Goal: Task Accomplishment & Management: Use online tool/utility

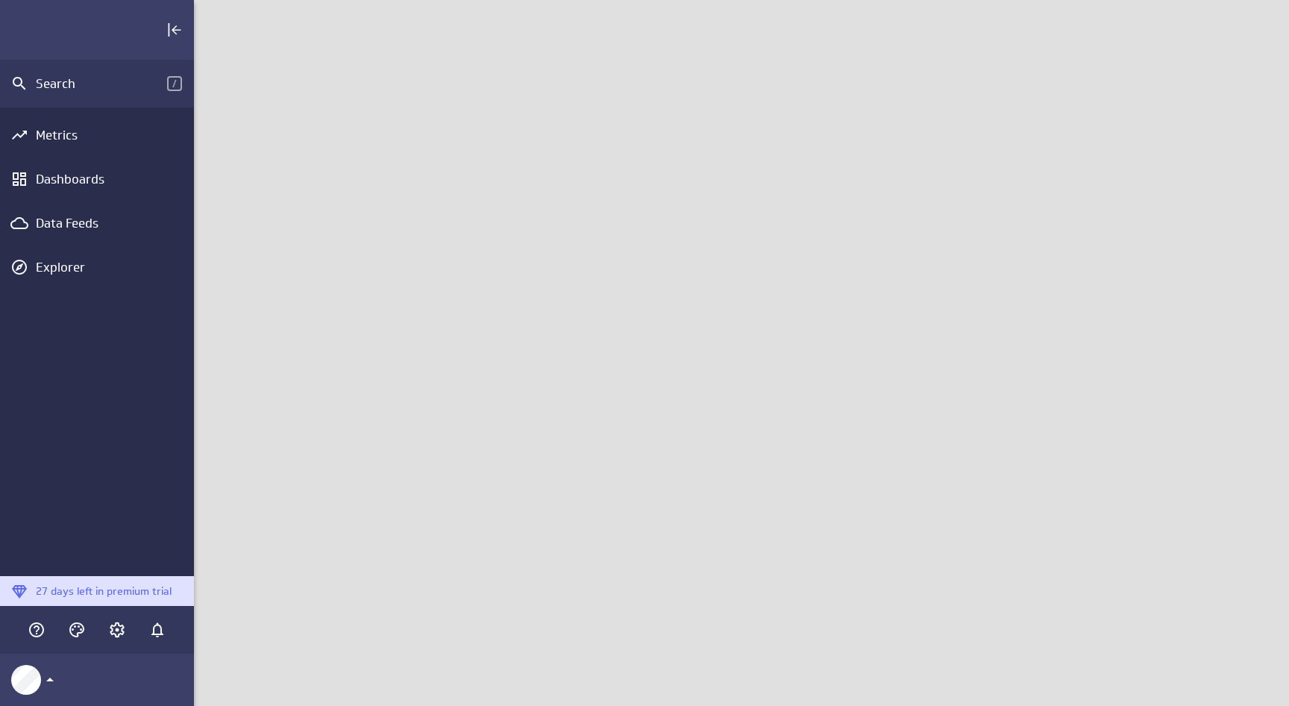
scroll to position [707, 1096]
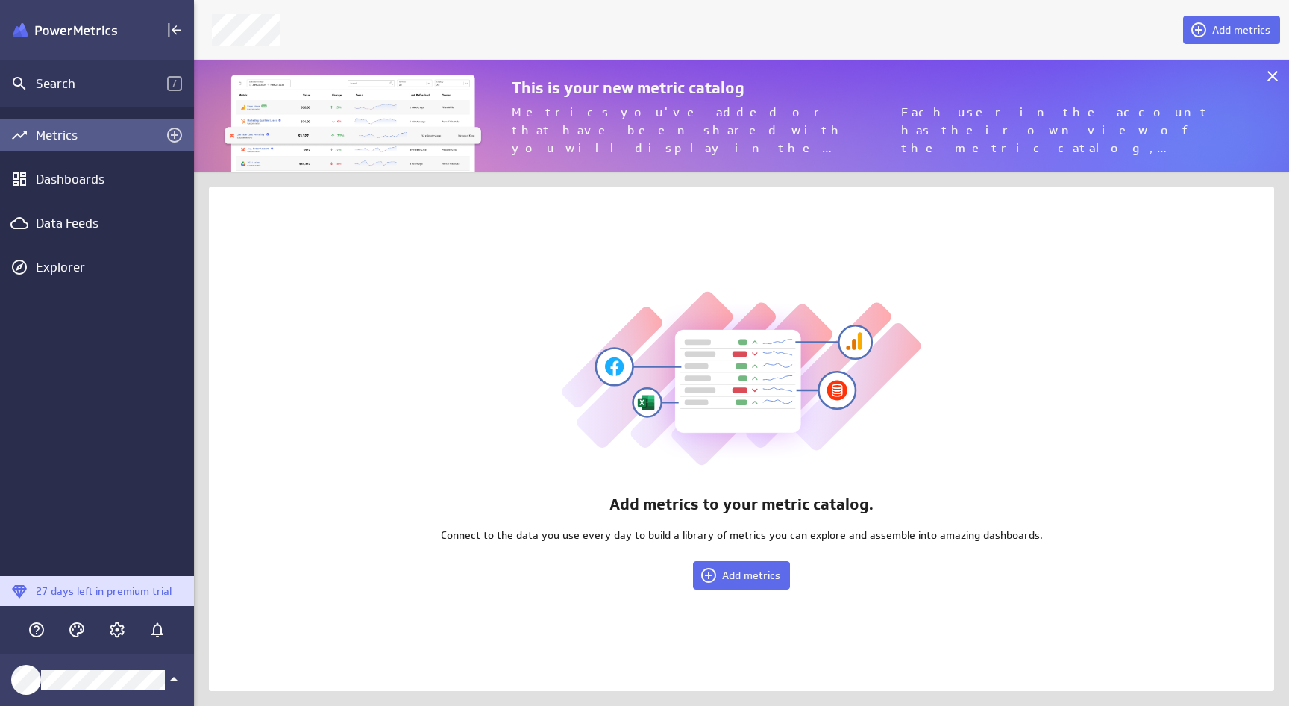
scroll to position [707, 1096]
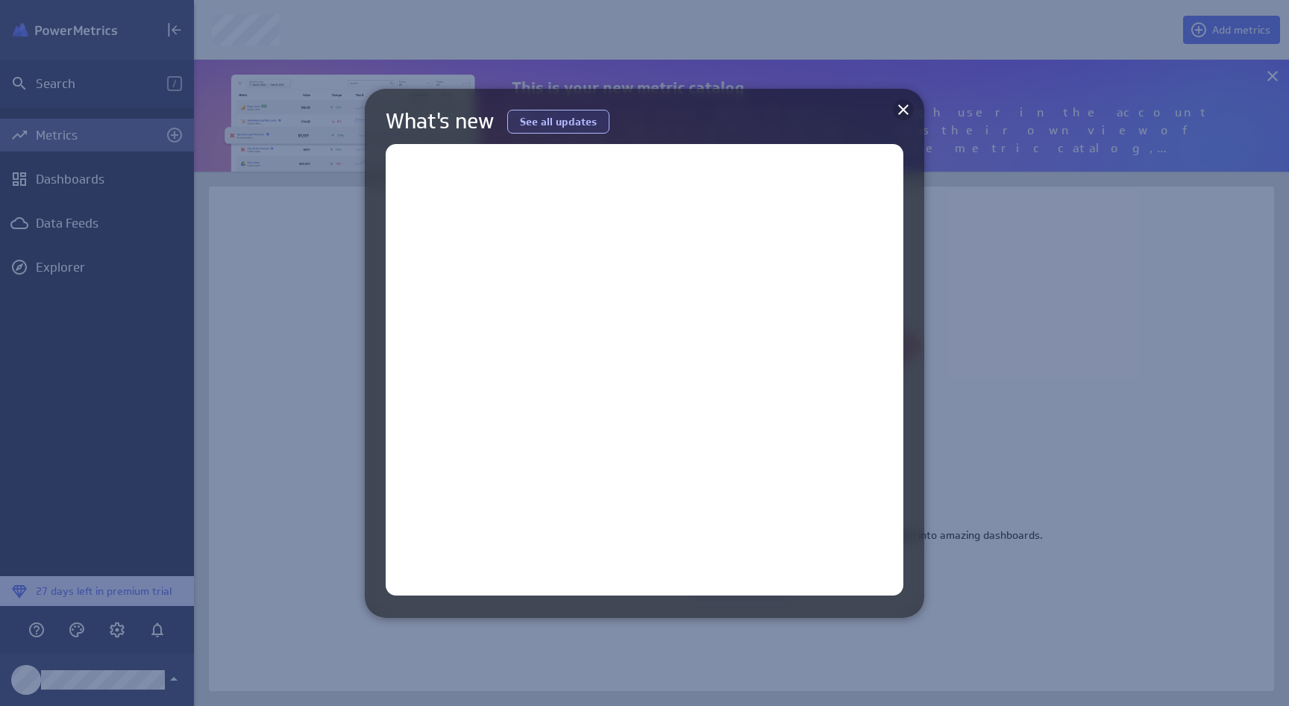
click at [905, 107] on icon at bounding box center [903, 109] width 10 height 10
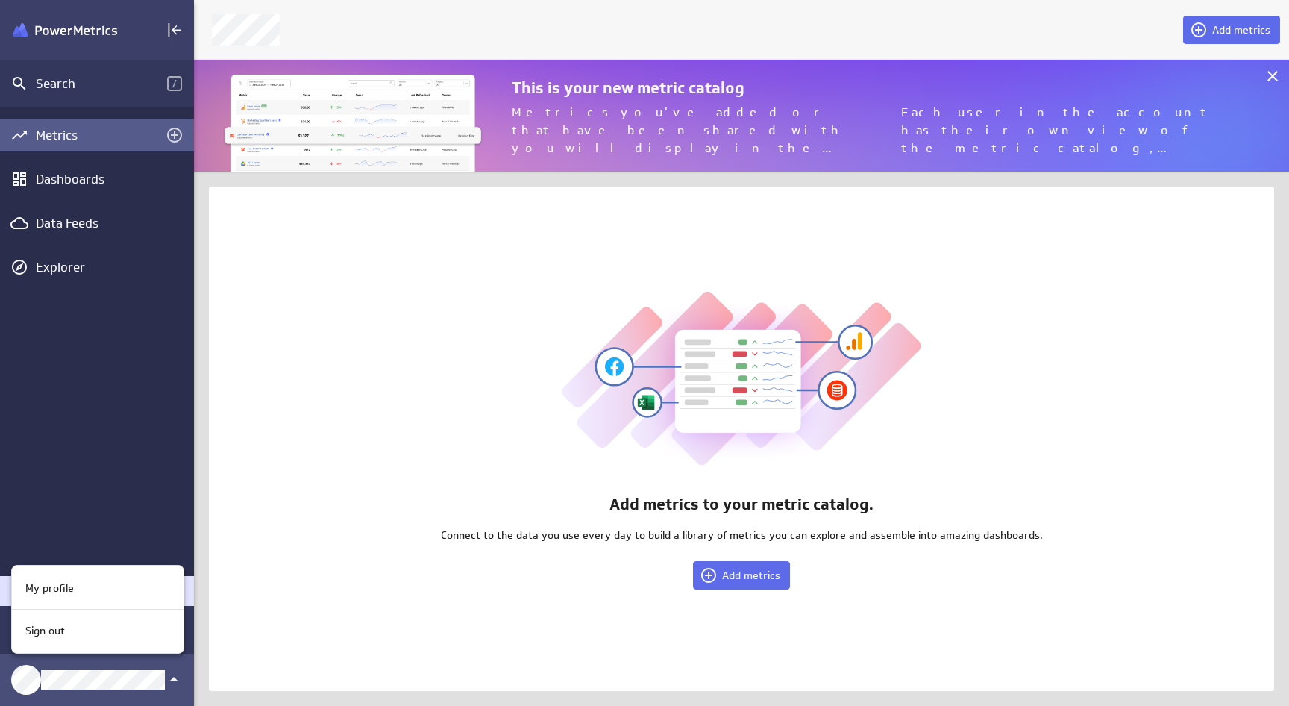
click at [64, 675] on div at bounding box center [644, 353] width 1289 height 706
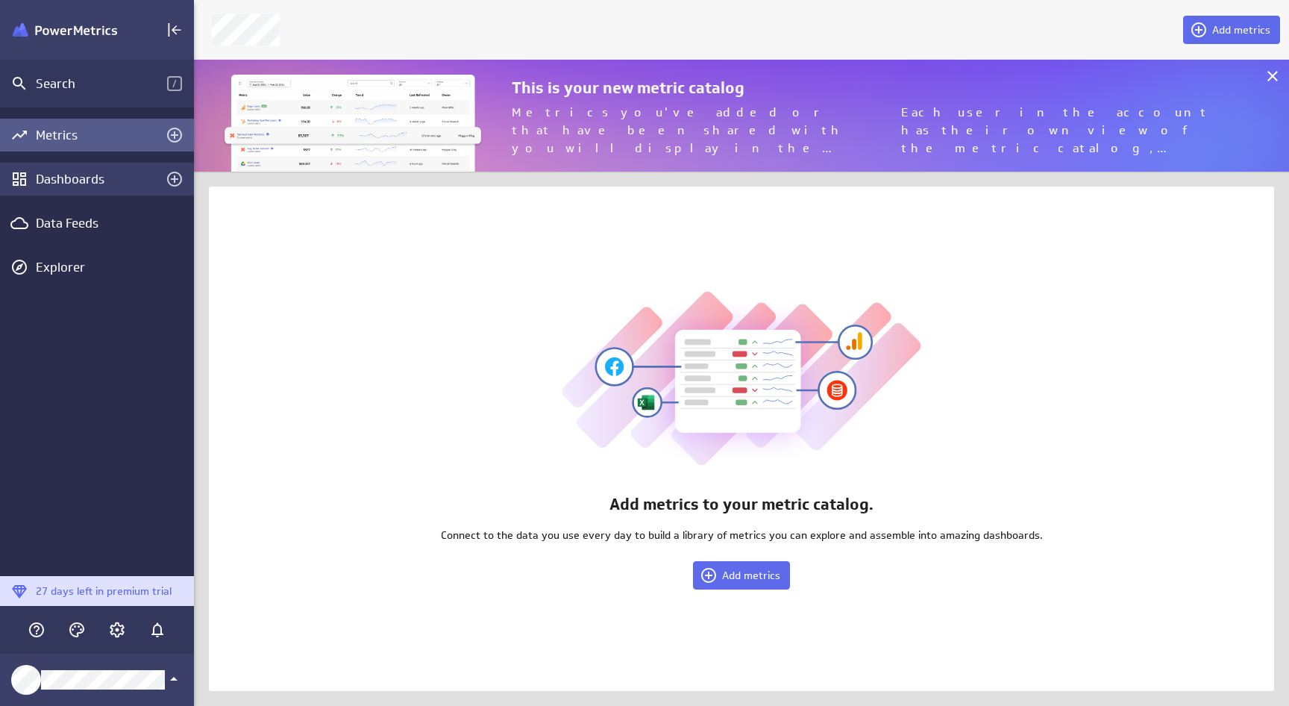
click at [60, 179] on div "Dashboards" at bounding box center [97, 179] width 122 height 16
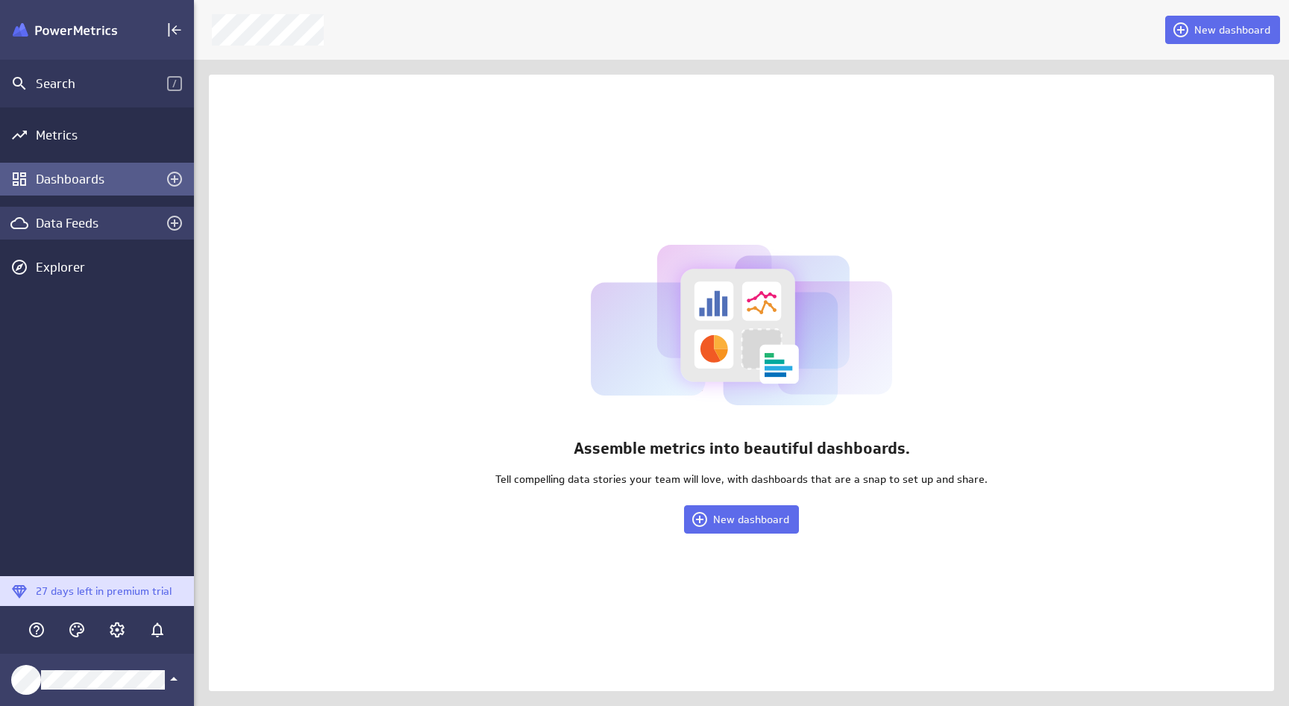
click at [60, 225] on div "Data Feeds" at bounding box center [97, 223] width 122 height 16
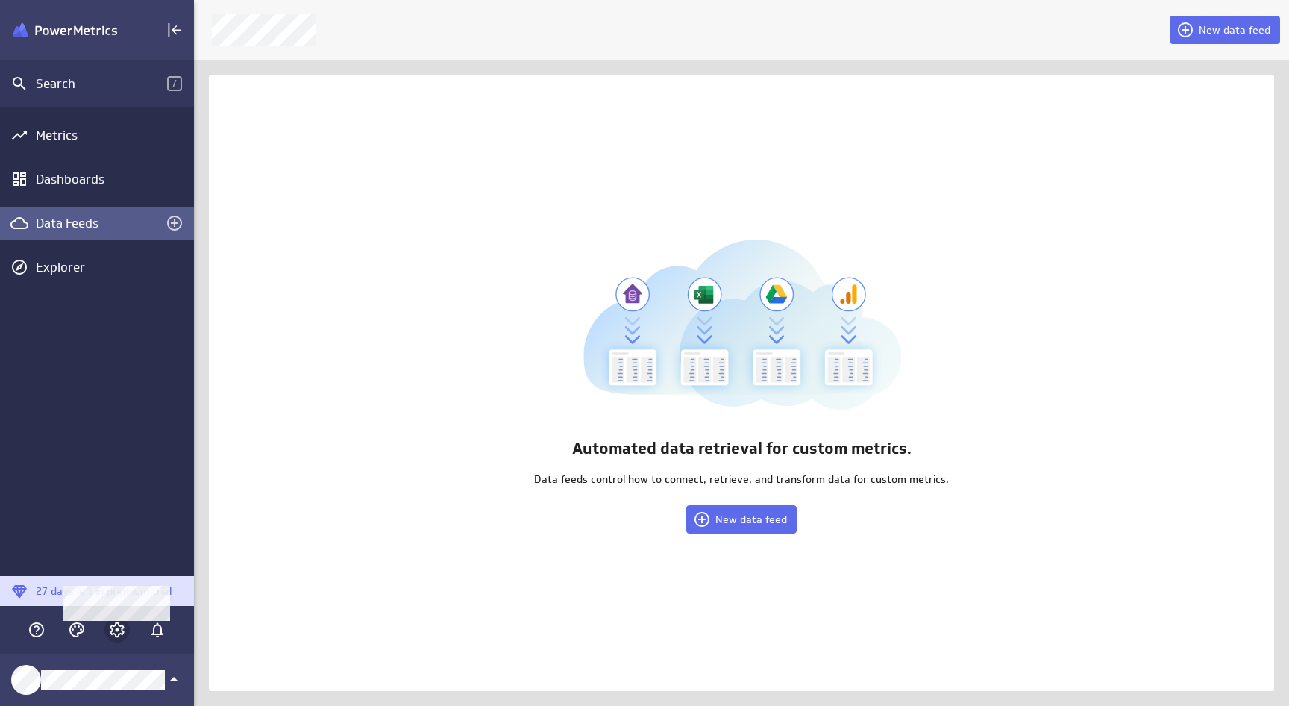
click at [122, 624] on icon "Account and settings" at bounding box center [117, 629] width 15 height 15
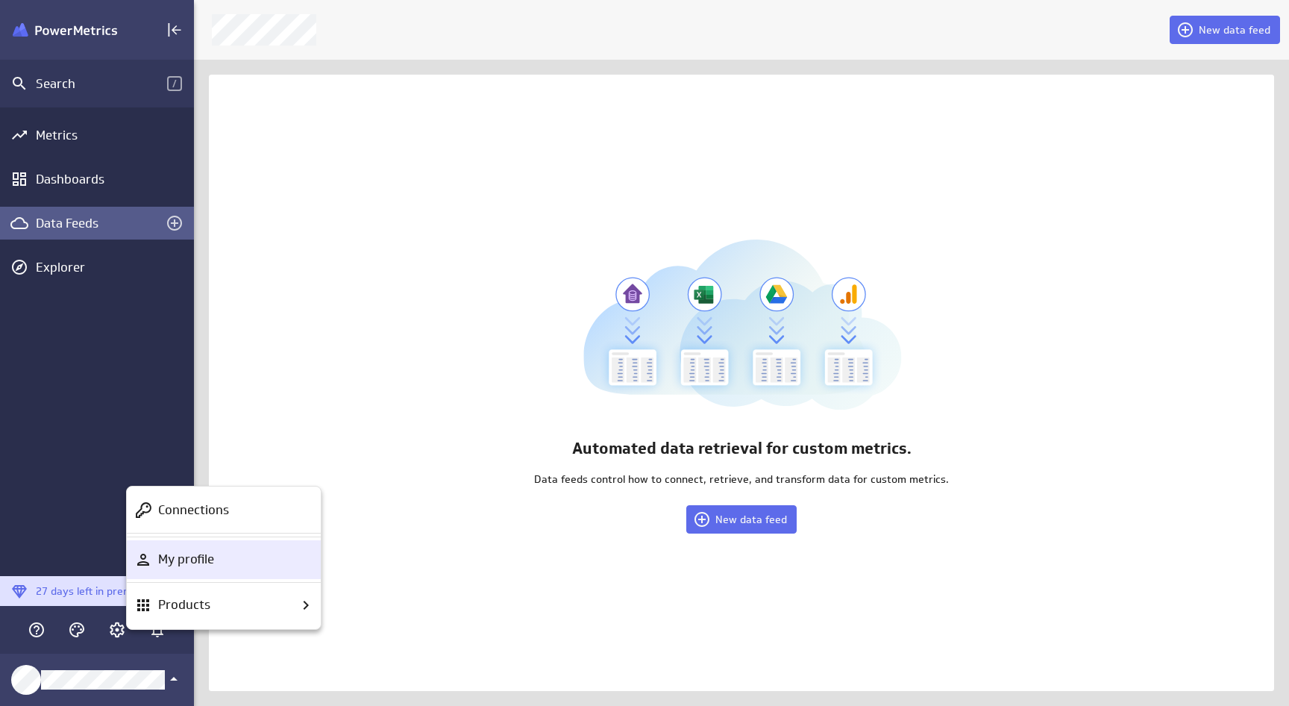
click at [163, 560] on p "My profile" at bounding box center [186, 559] width 56 height 19
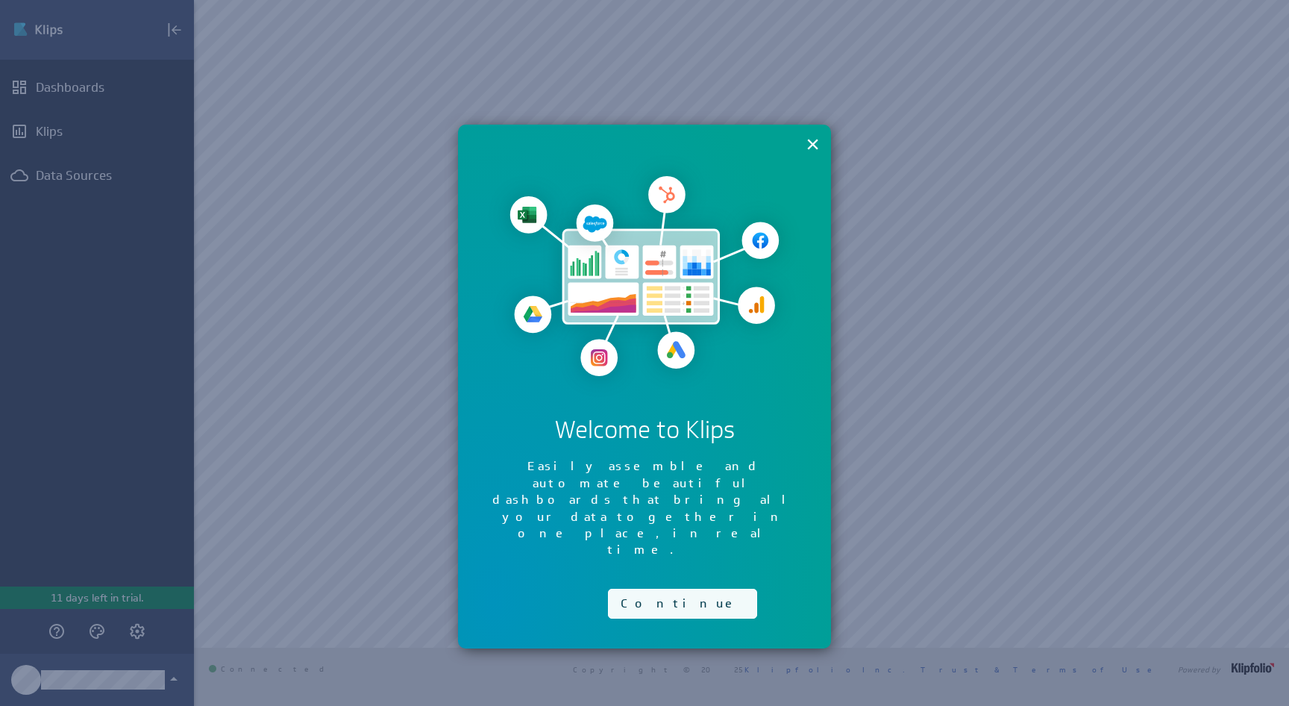
click at [634, 589] on button "Continue" at bounding box center [682, 604] width 149 height 30
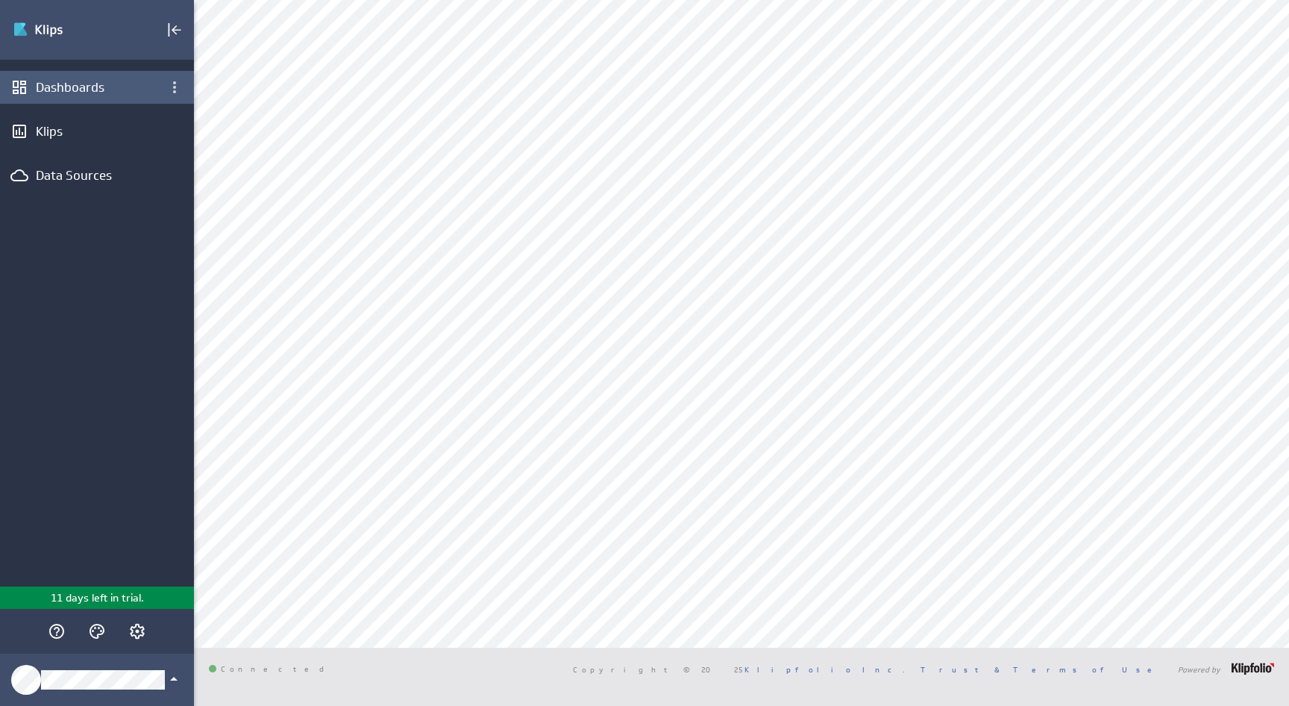
click at [95, 91] on div "Dashboards" at bounding box center [97, 87] width 122 height 16
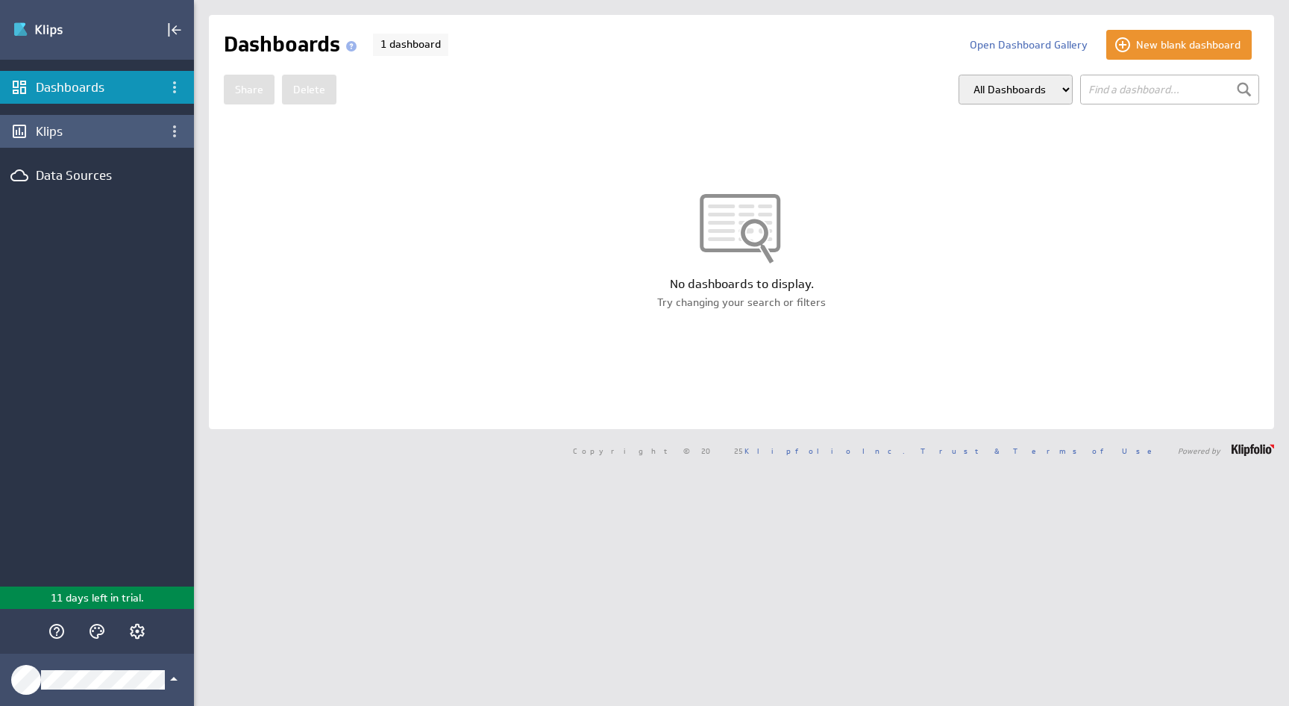
click at [64, 136] on div "Klips" at bounding box center [97, 131] width 122 height 16
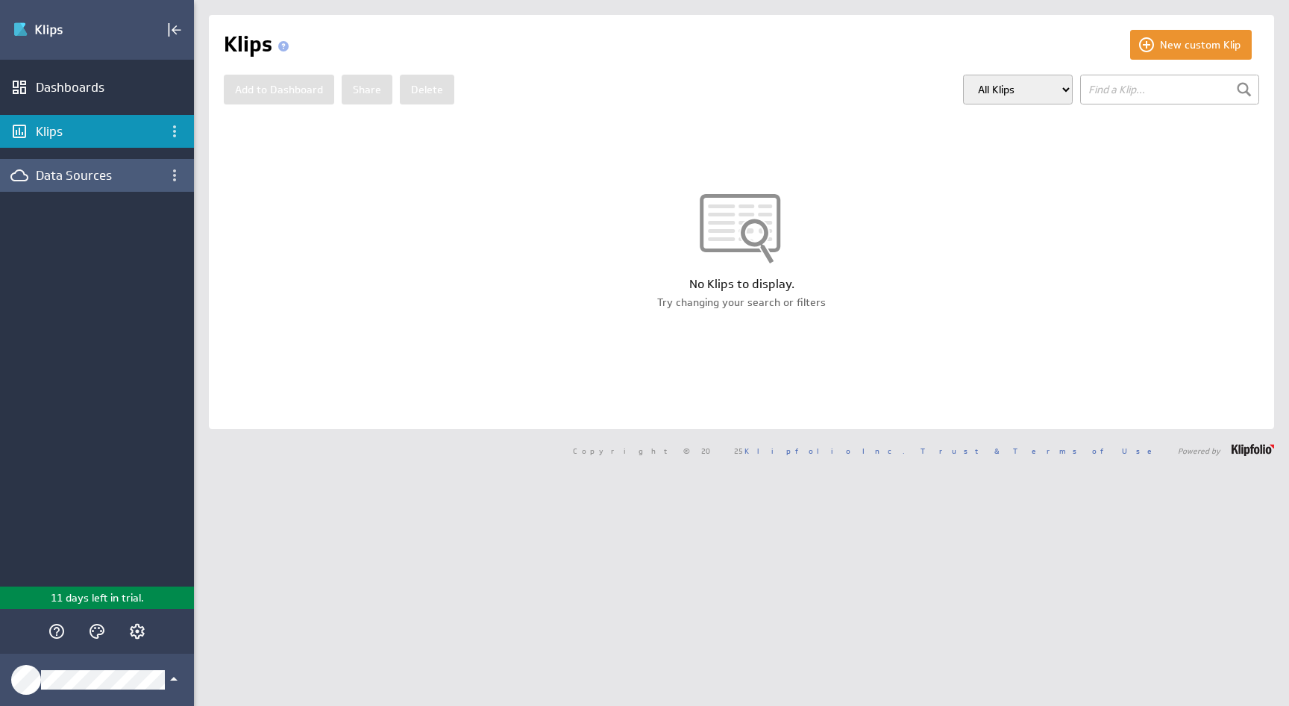
click at [63, 180] on div "Data Sources" at bounding box center [97, 175] width 122 height 16
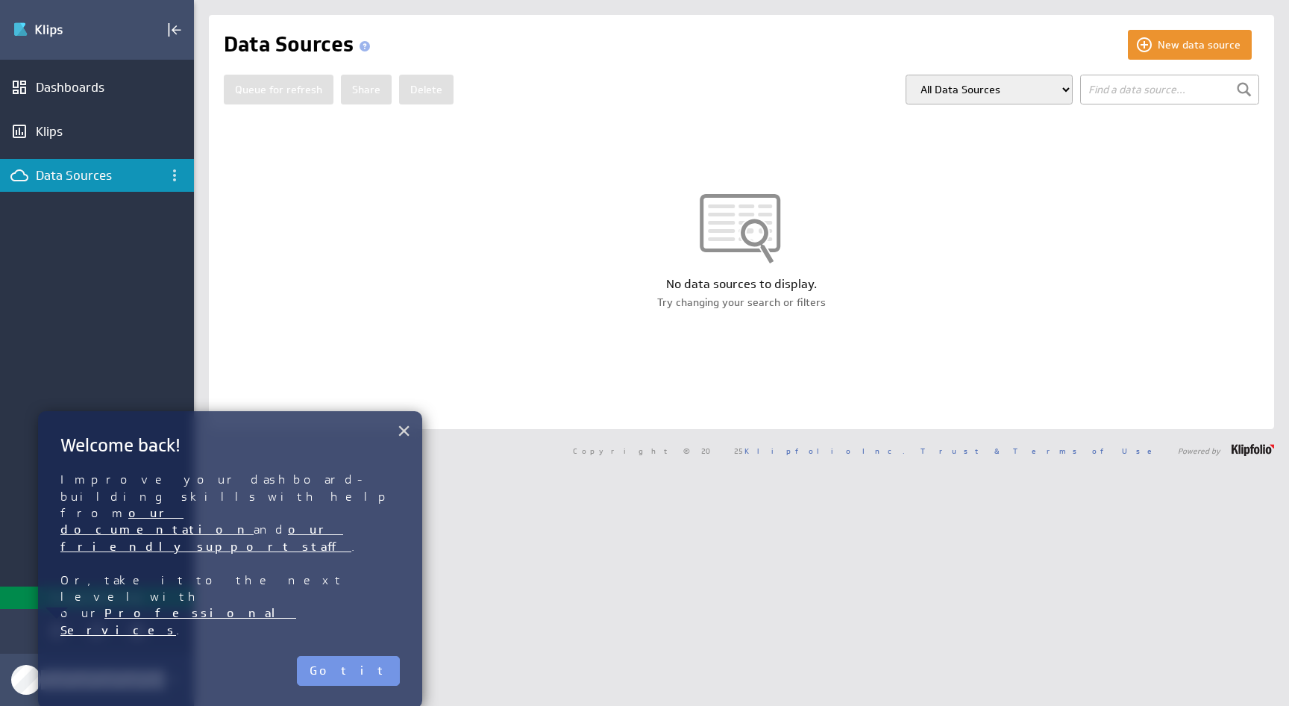
click at [401, 433] on button "×" at bounding box center [404, 431] width 14 height 30
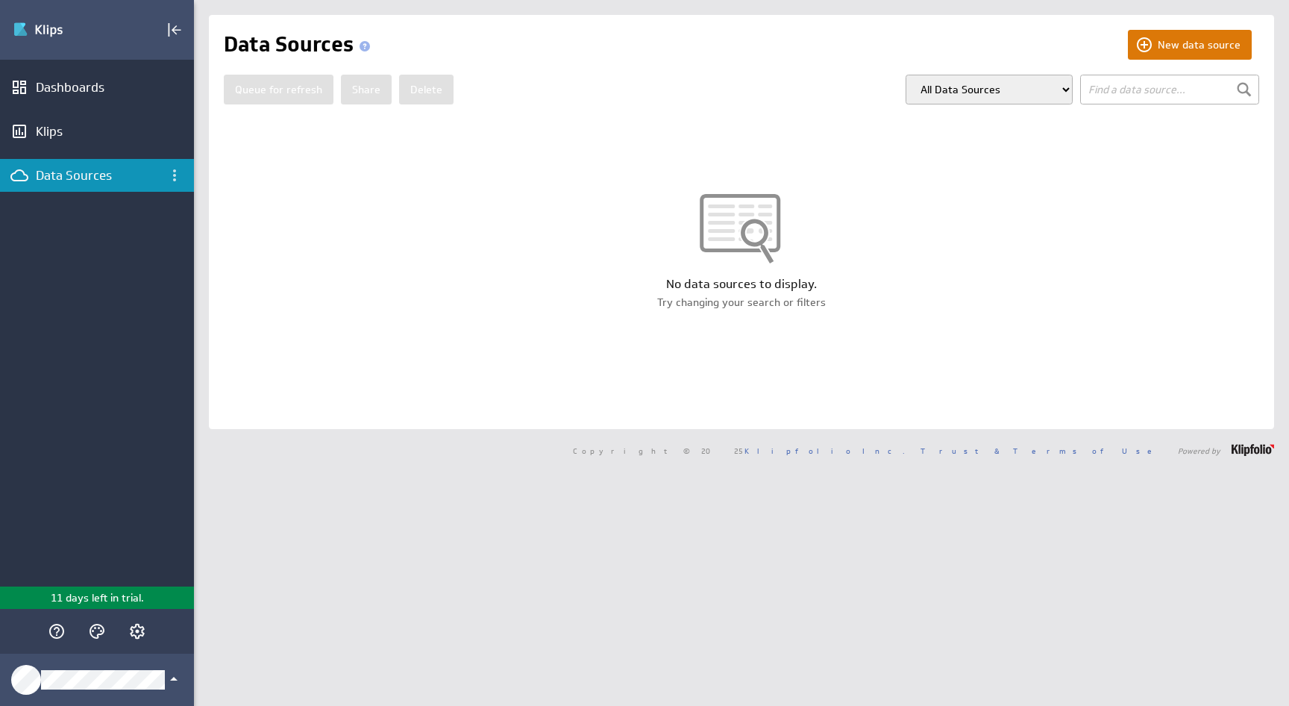
click at [1200, 47] on button "New data source" at bounding box center [1190, 45] width 124 height 30
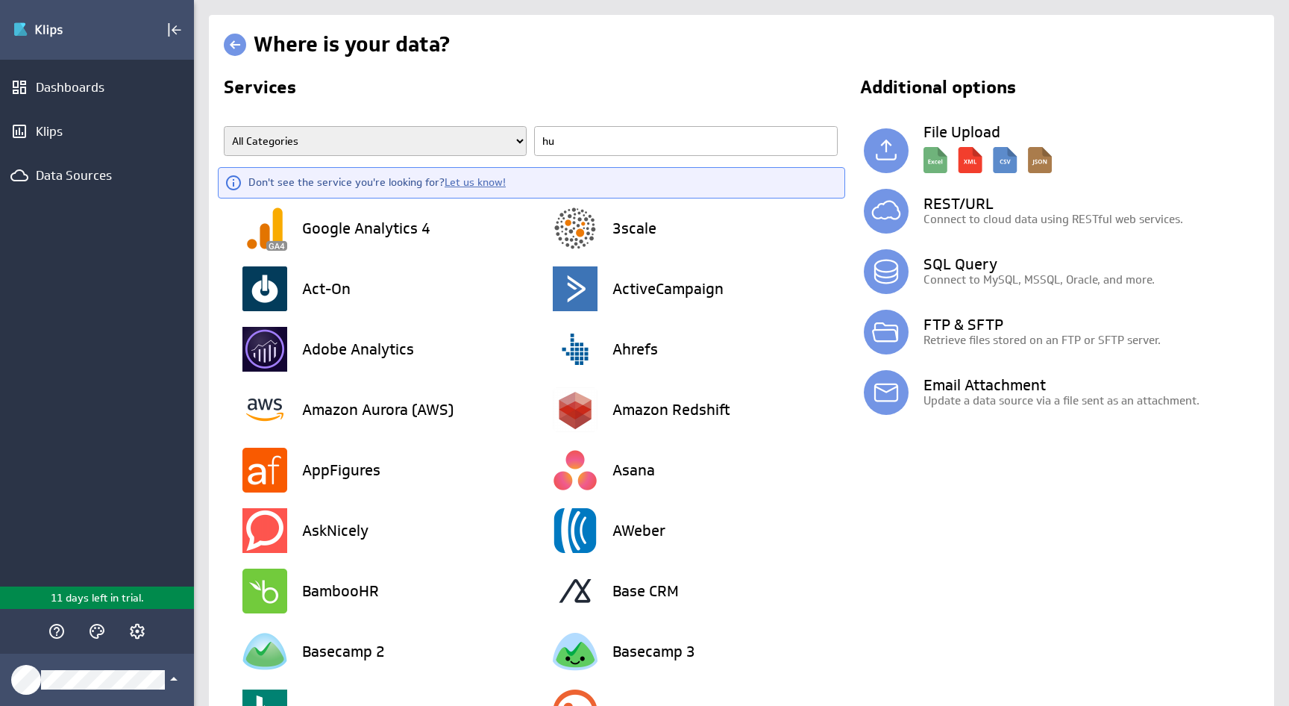
type input "hub"
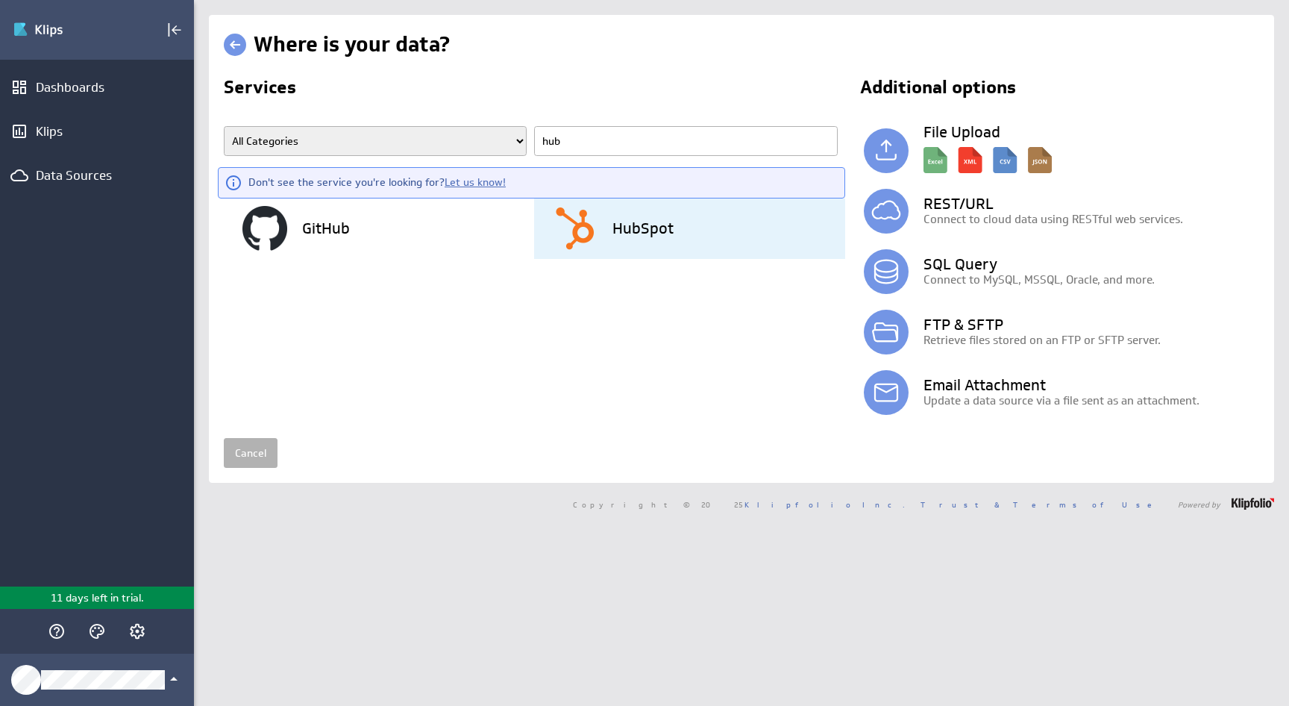
click at [668, 242] on div "HubSpot" at bounding box center [699, 228] width 292 height 60
